Goal: Transaction & Acquisition: Obtain resource

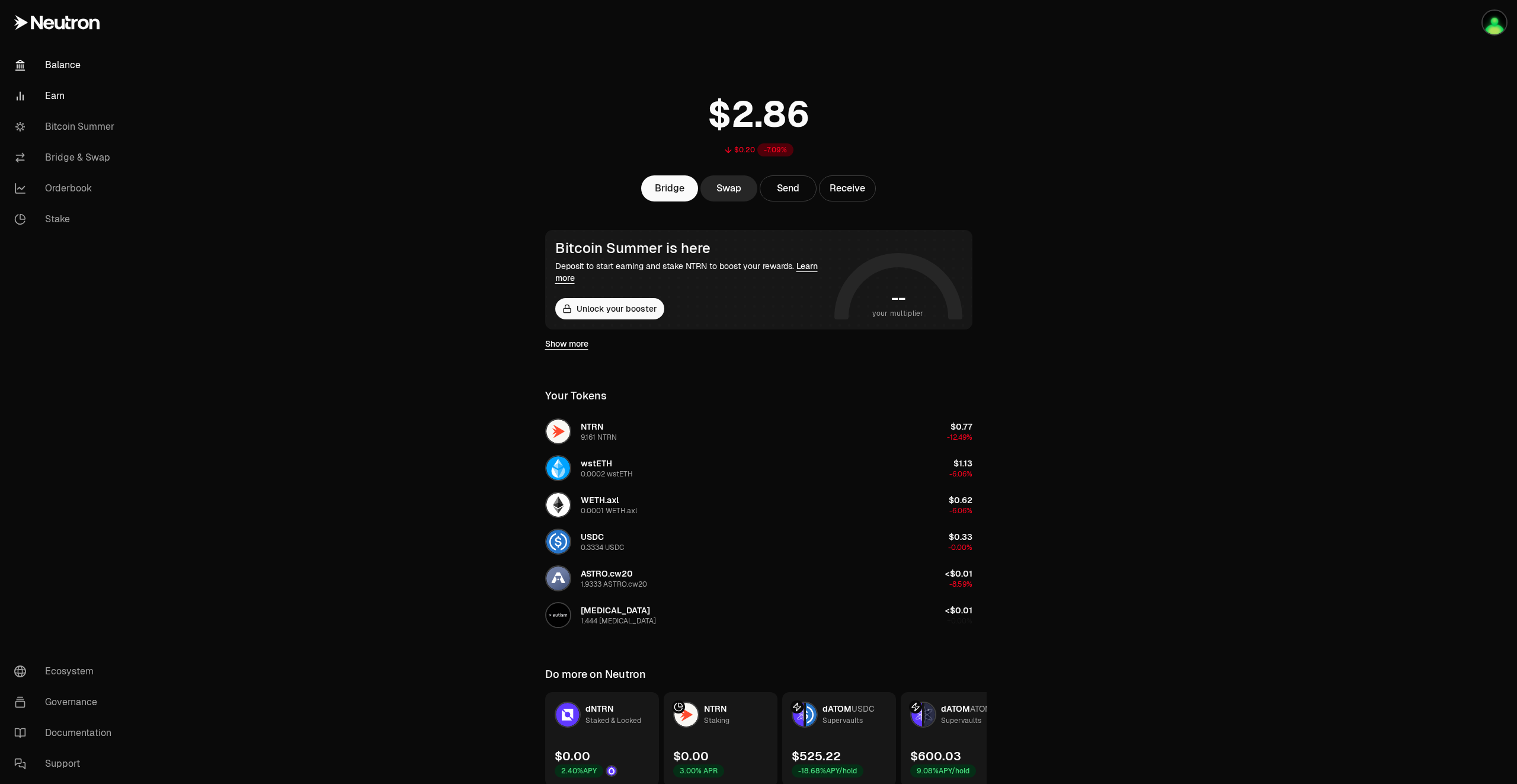
click at [60, 90] on link "Earn" at bounding box center [66, 96] width 124 height 31
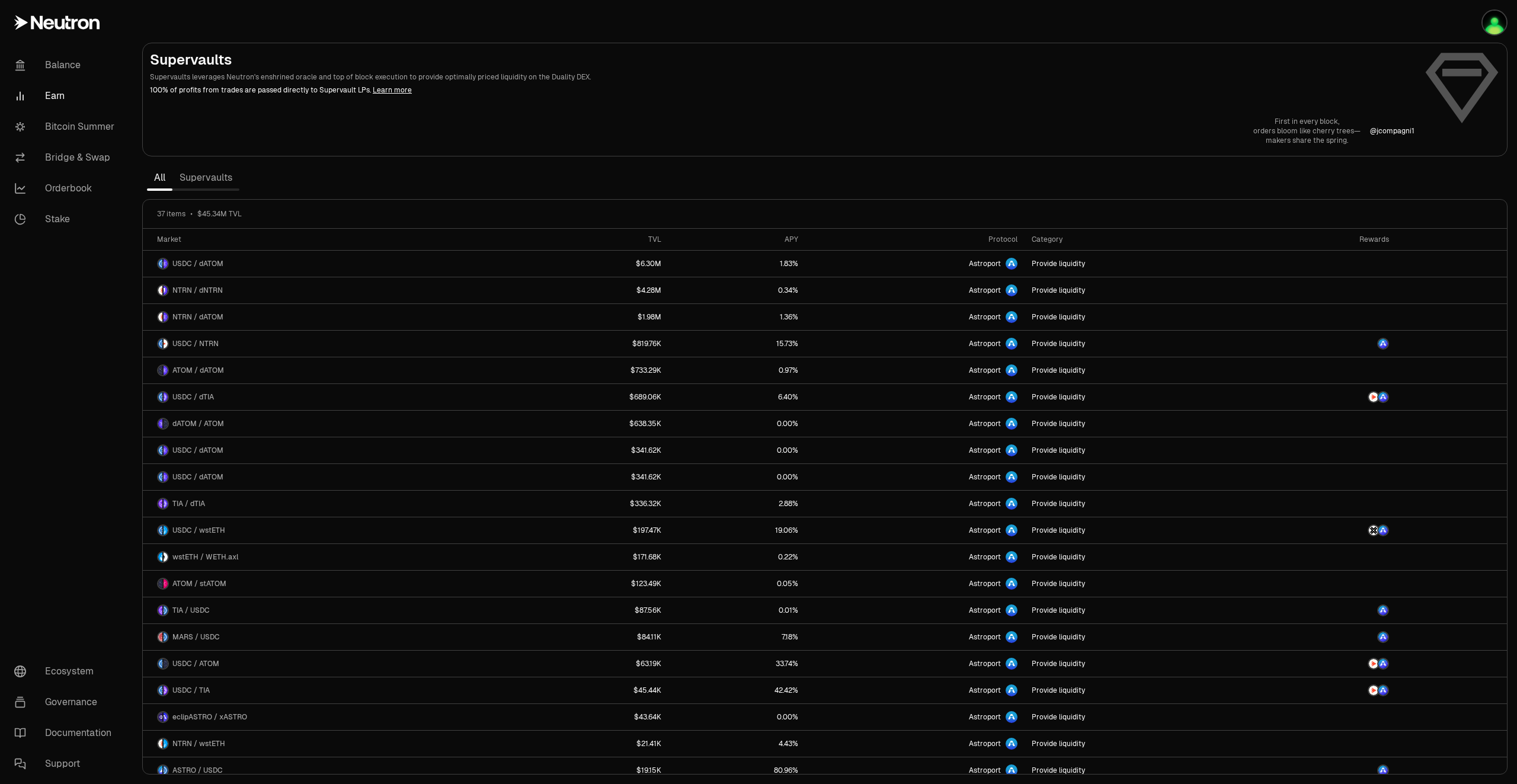
click at [221, 179] on link "Supervaults" at bounding box center [206, 178] width 67 height 24
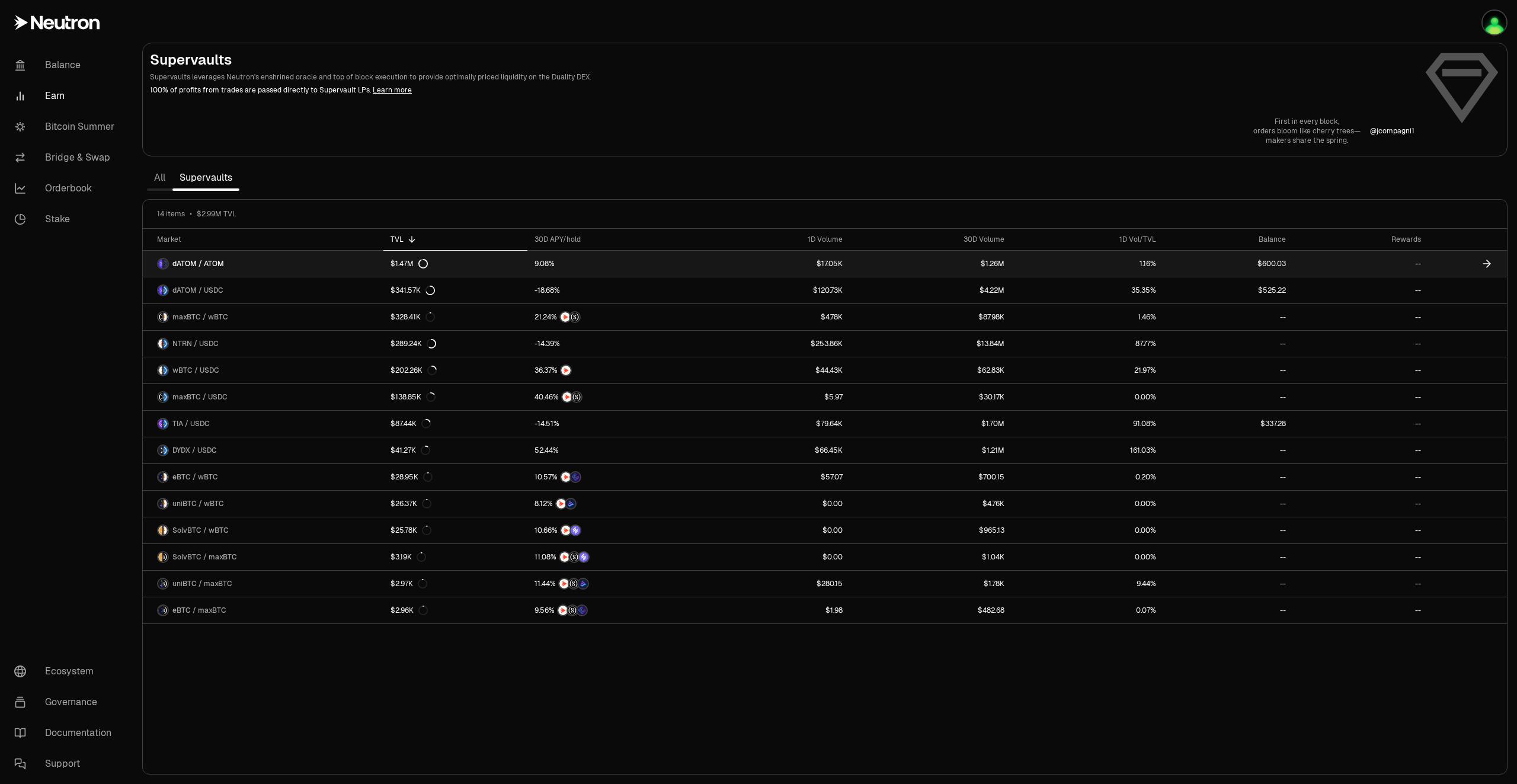
click at [1478, 260] on link at bounding box center [1467, 264] width 79 height 26
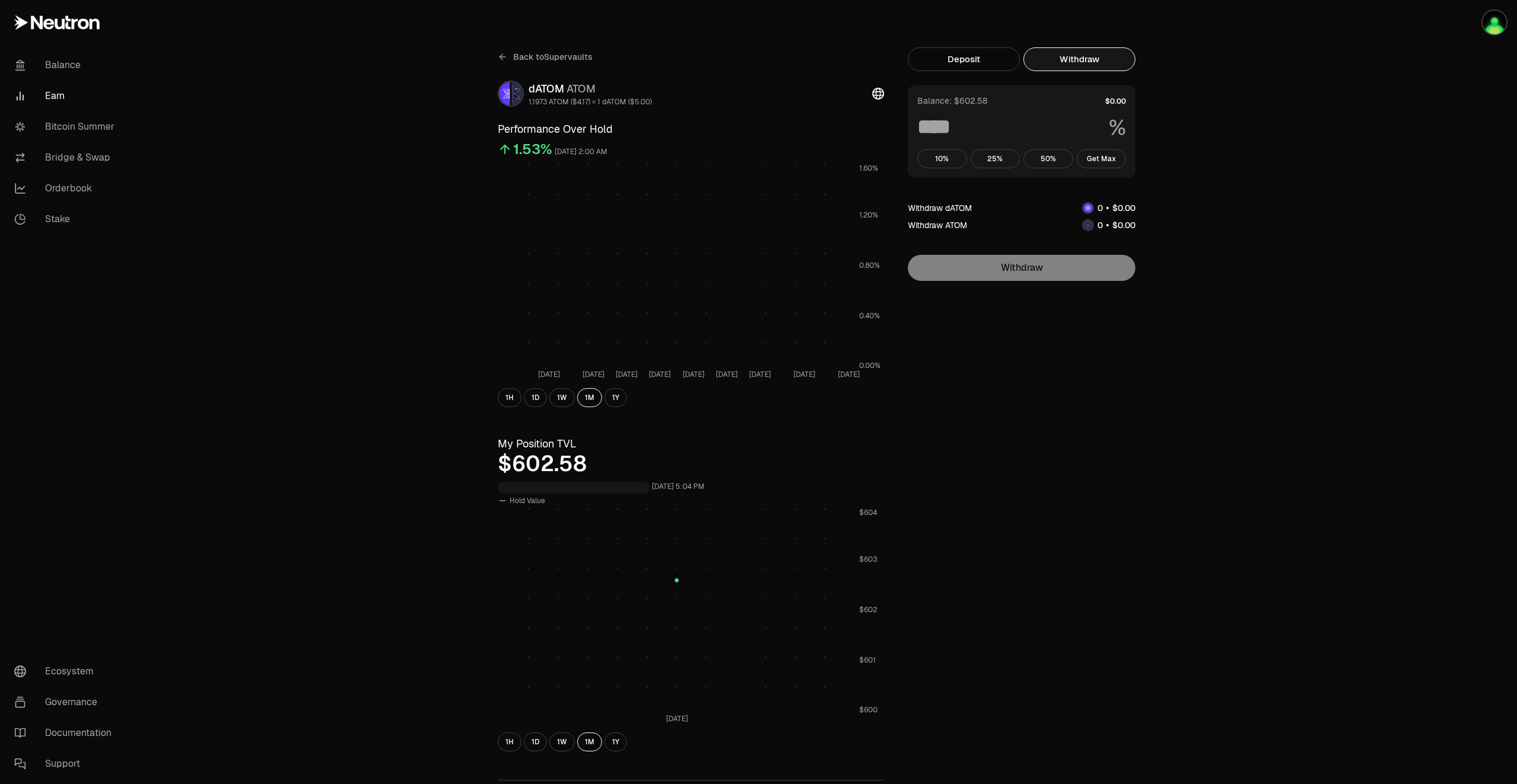
click at [1069, 60] on button "Withdraw" at bounding box center [1080, 59] width 112 height 24
click at [1103, 163] on button "Get Max" at bounding box center [1101, 159] width 50 height 19
type input "***"
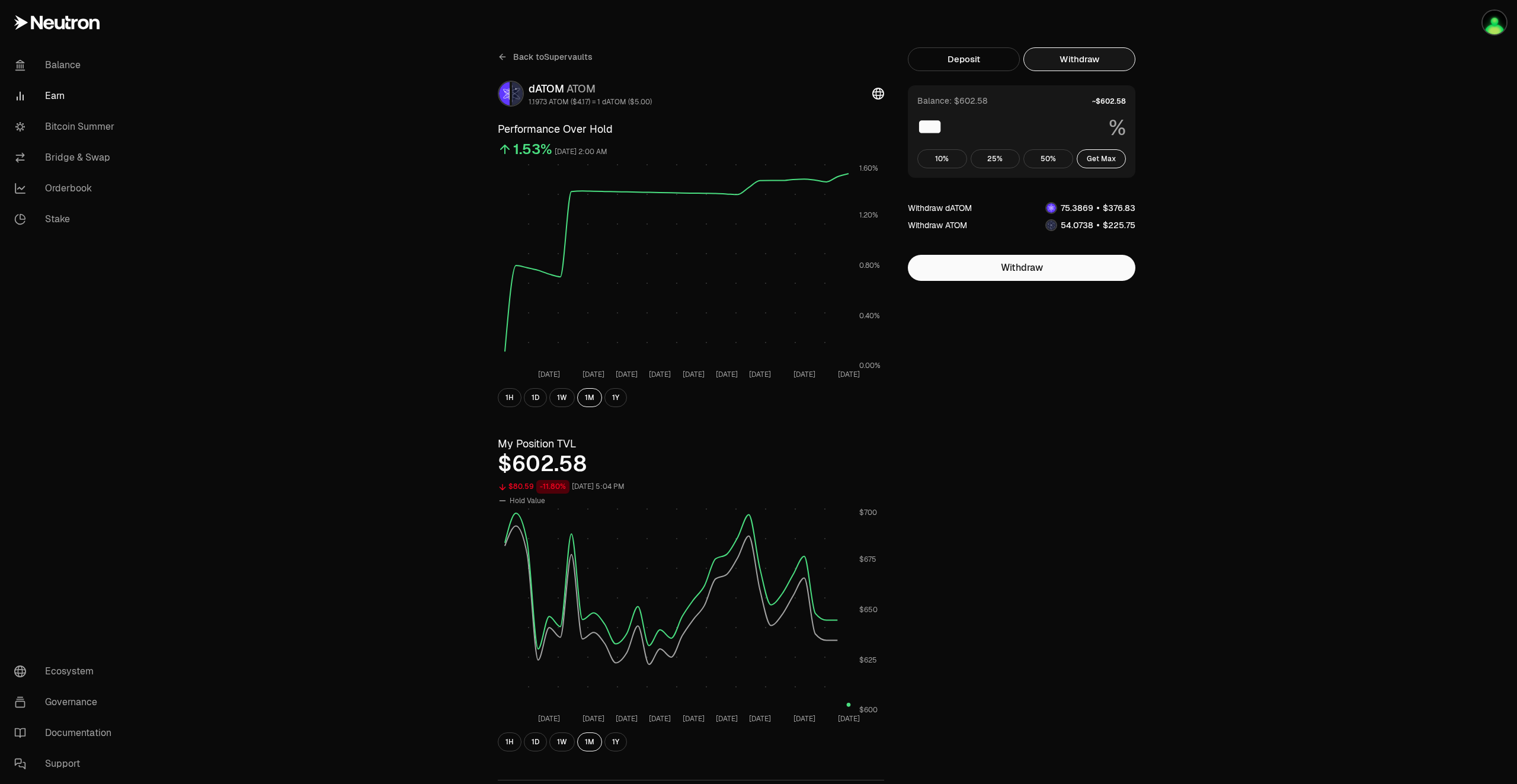
click at [64, 95] on link "Earn" at bounding box center [66, 96] width 124 height 31
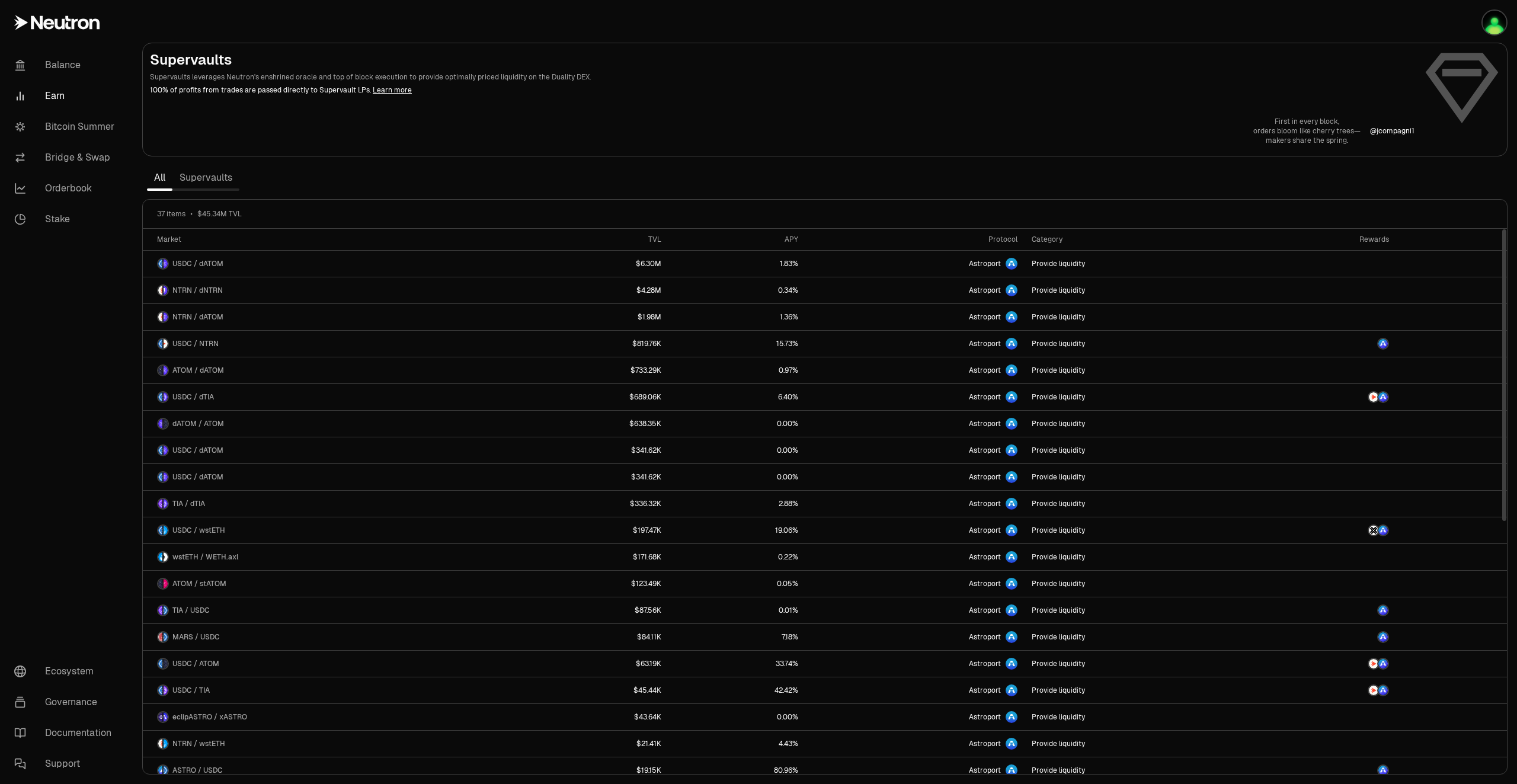
click at [219, 183] on link "Supervaults" at bounding box center [206, 178] width 67 height 24
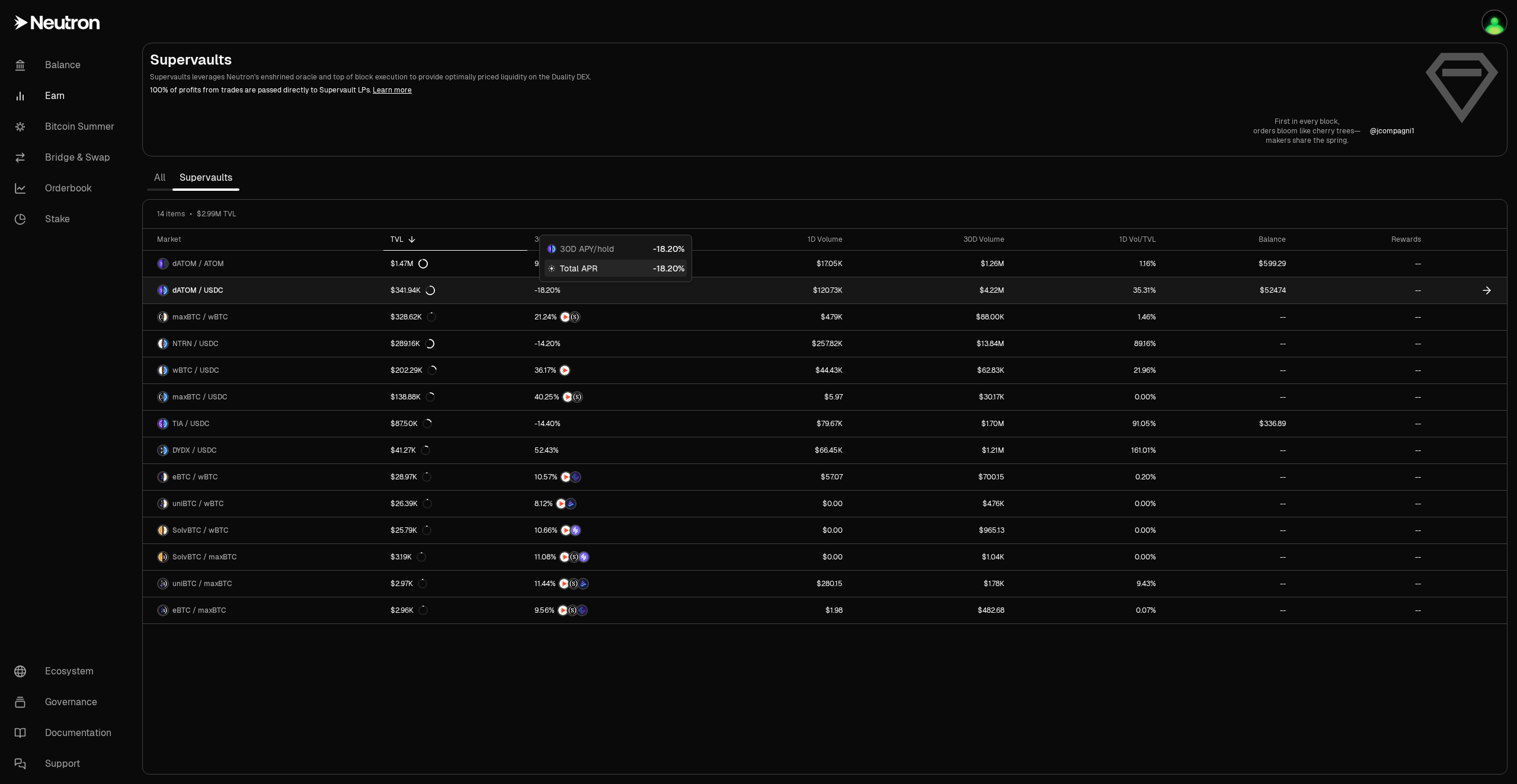
click at [1466, 291] on link at bounding box center [1467, 291] width 79 height 26
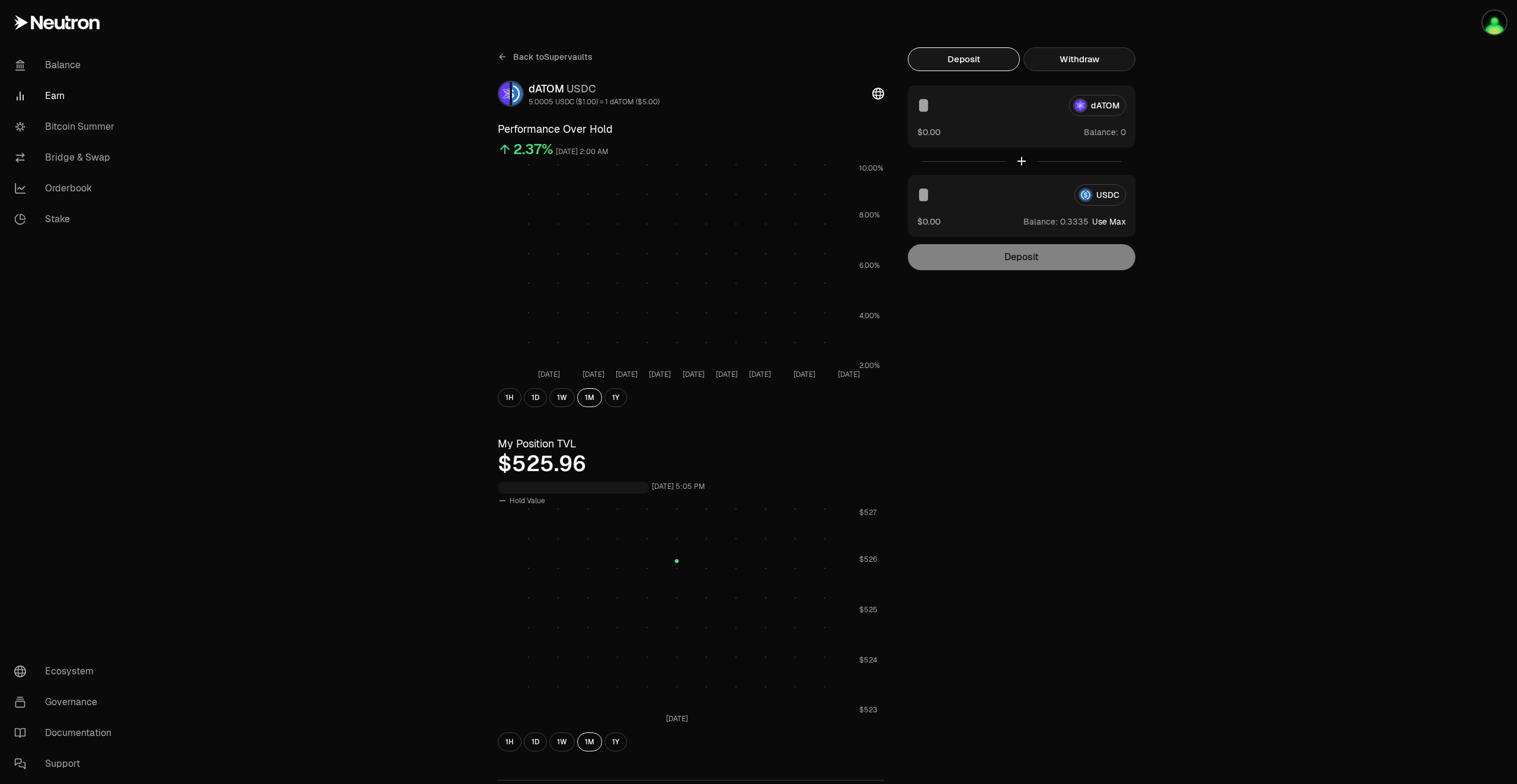
click at [1078, 55] on button "Withdraw" at bounding box center [1080, 59] width 112 height 24
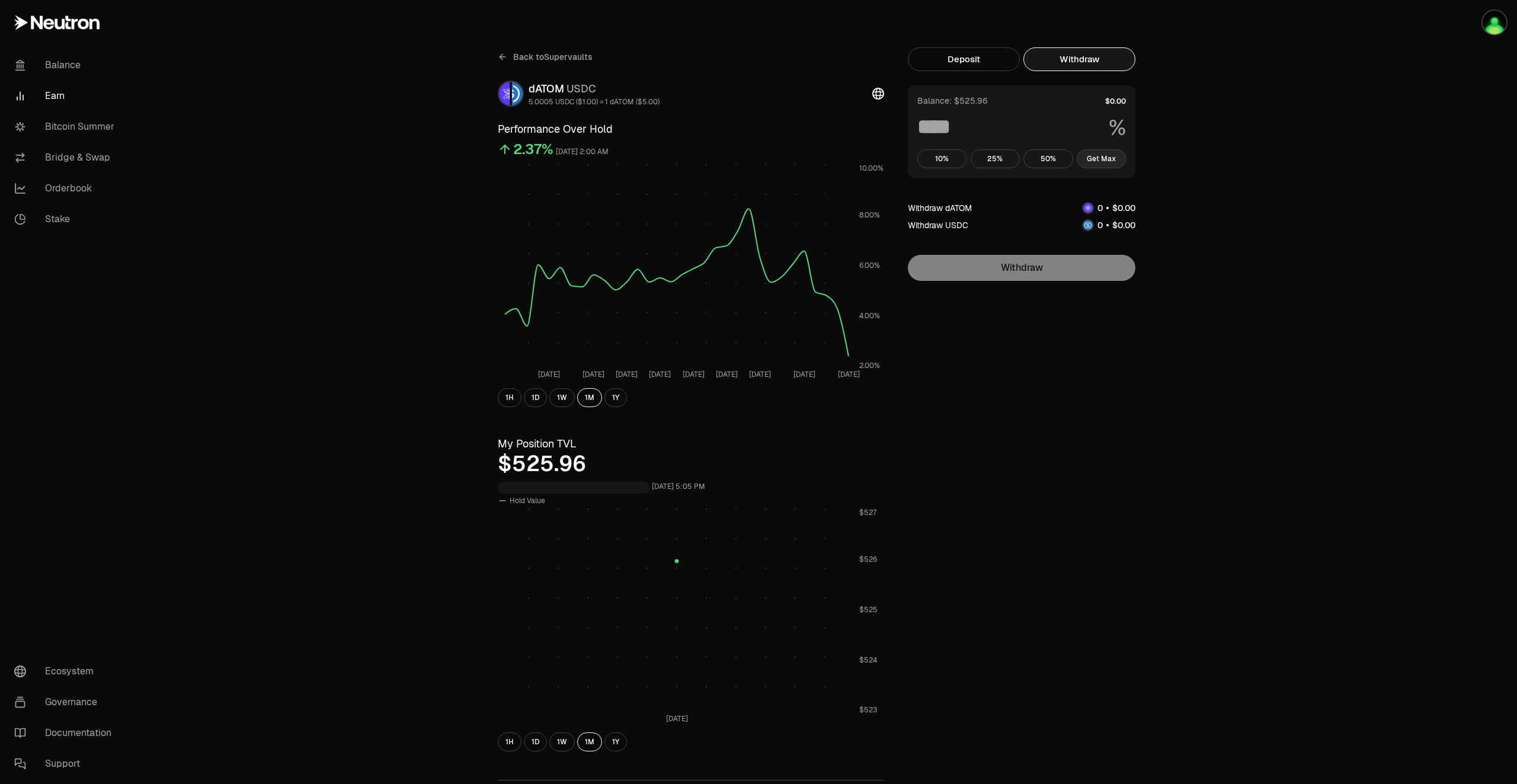
click at [1114, 163] on button "Get Max" at bounding box center [1101, 159] width 50 height 19
type input "***"
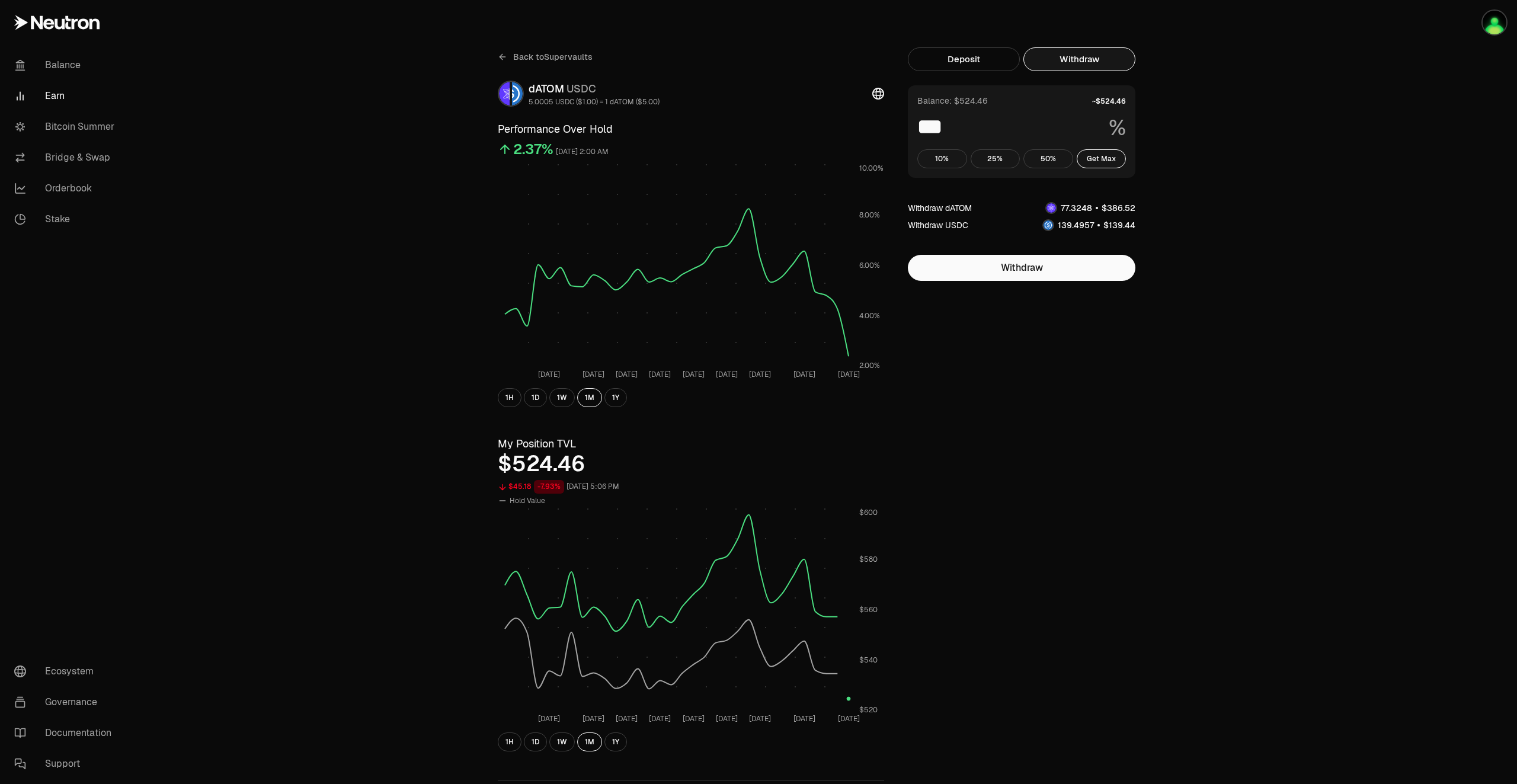
click at [53, 96] on link "Earn" at bounding box center [66, 96] width 124 height 31
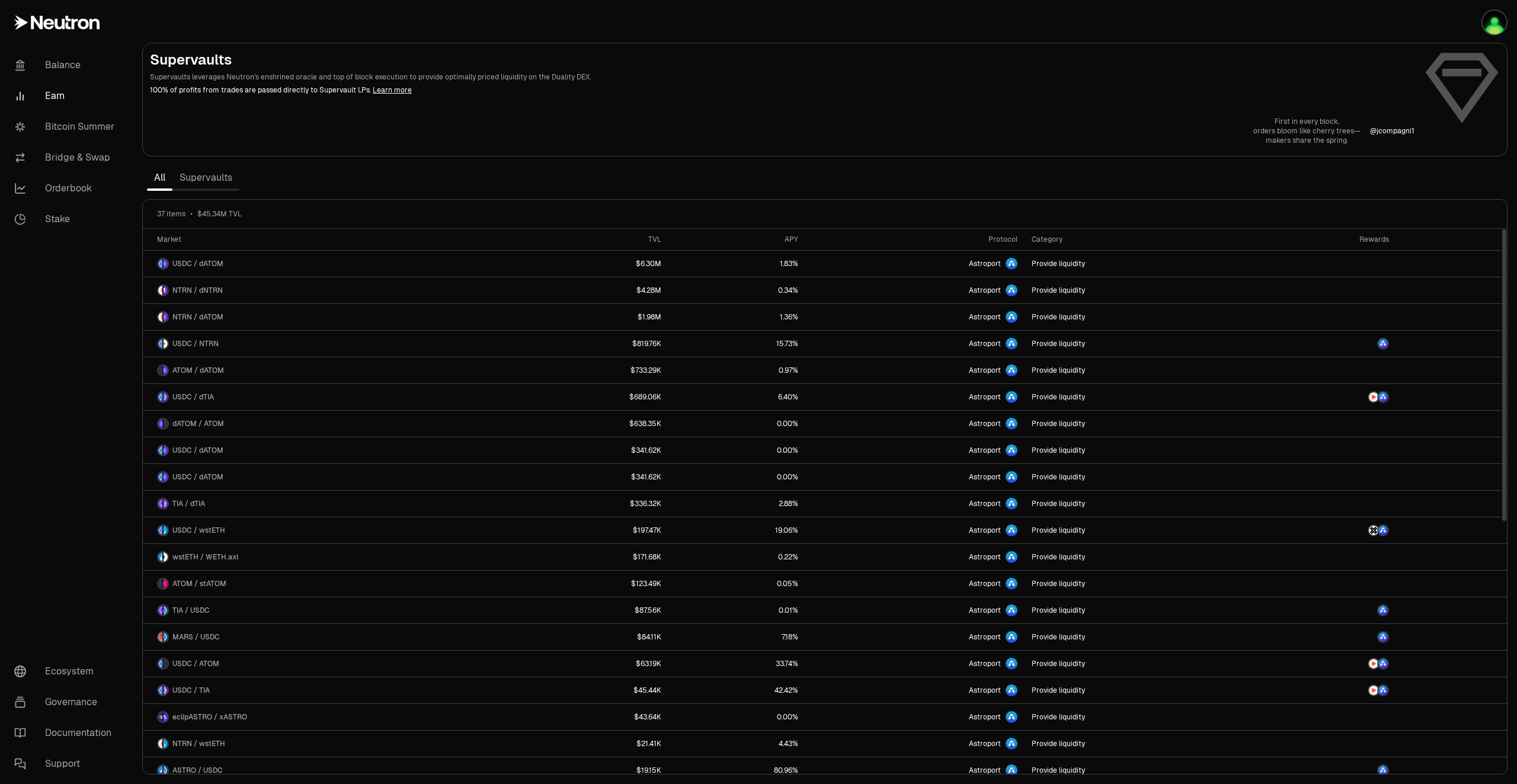
click at [202, 178] on link "Supervaults" at bounding box center [206, 178] width 67 height 24
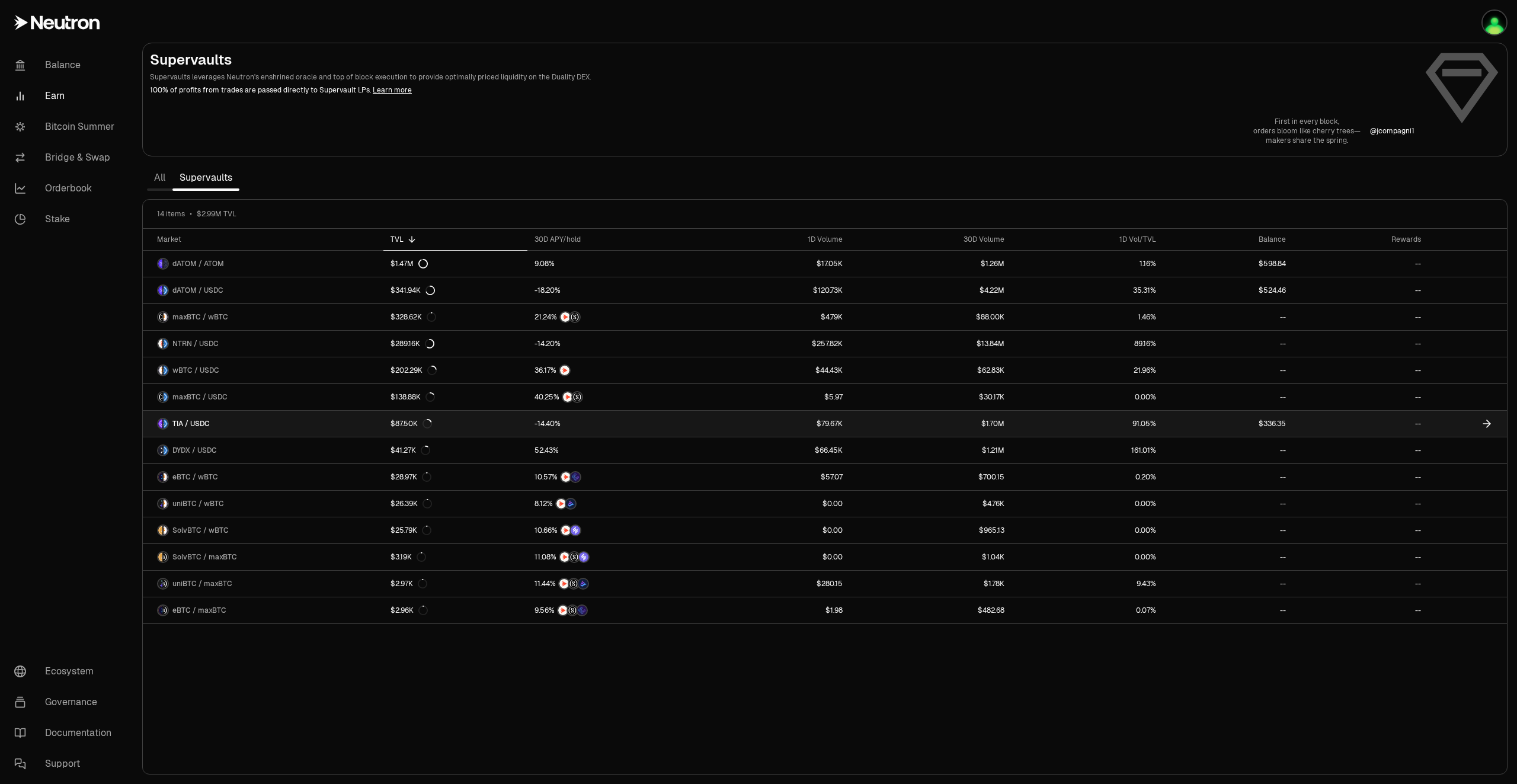
click at [1498, 424] on link at bounding box center [1467, 424] width 79 height 26
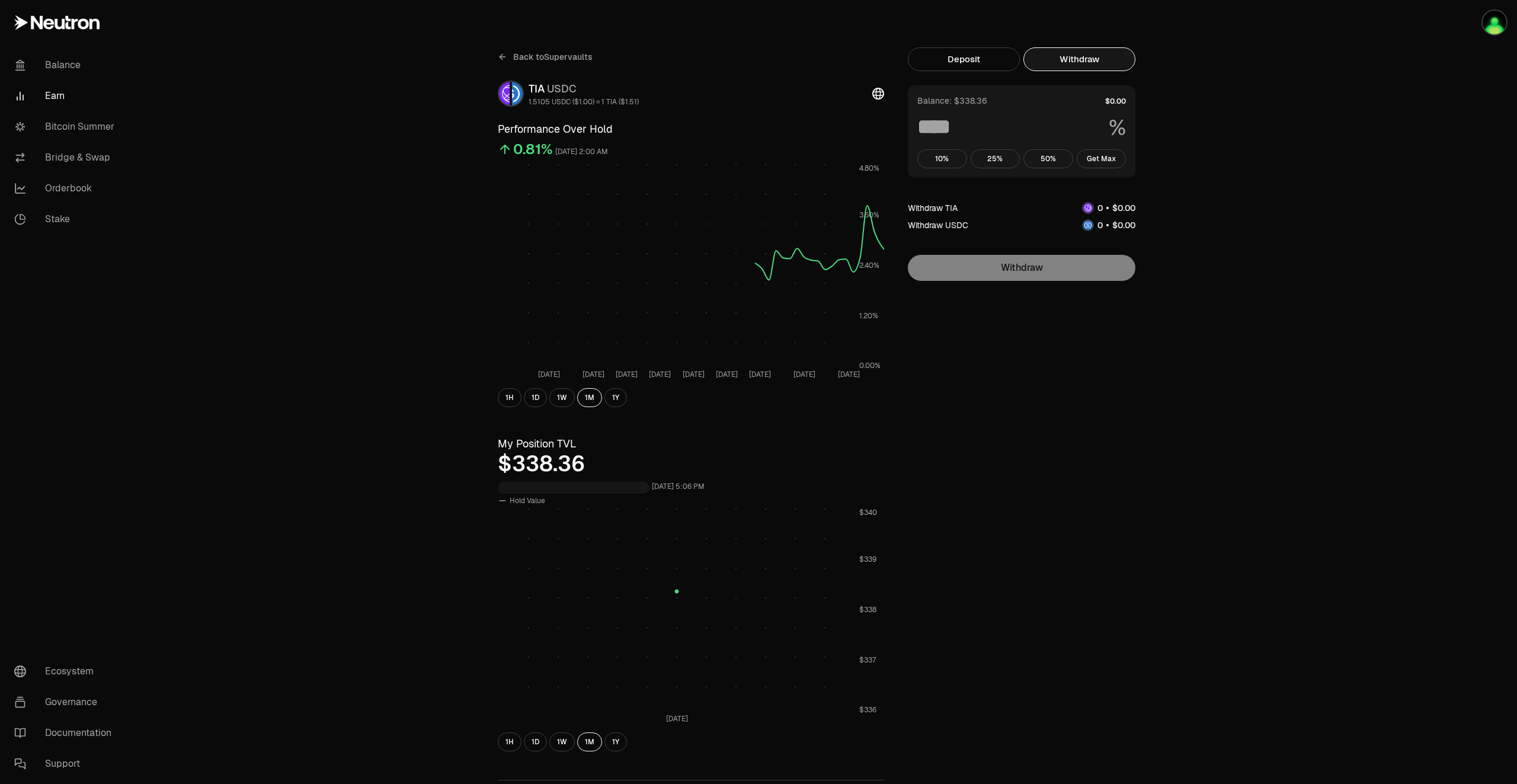
click at [1090, 60] on button "Withdraw" at bounding box center [1080, 59] width 112 height 24
click at [1097, 160] on button "Get Max" at bounding box center [1101, 159] width 50 height 19
type input "***"
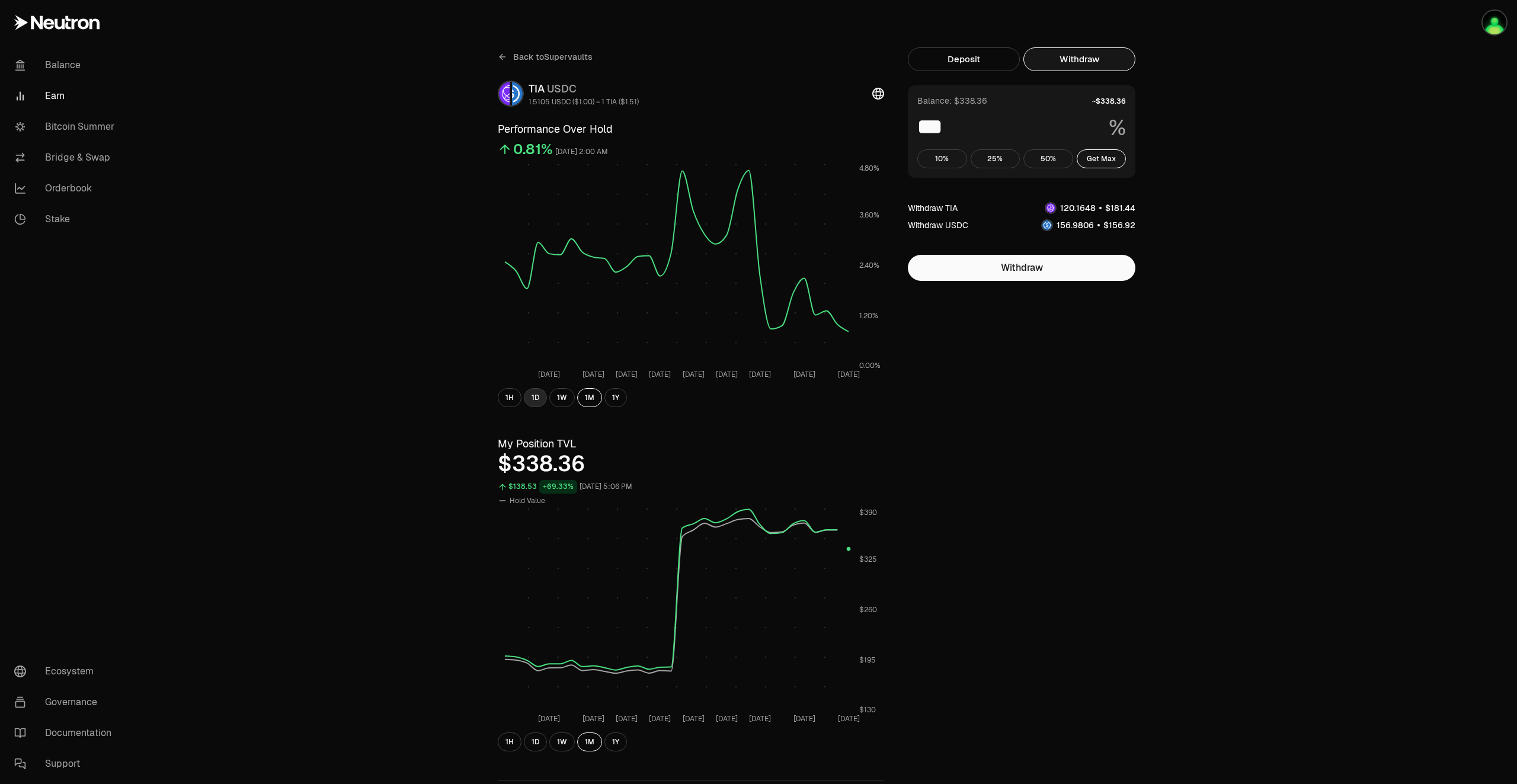
click at [538, 393] on button "1D" at bounding box center [535, 397] width 23 height 19
